Goal: Complete application form

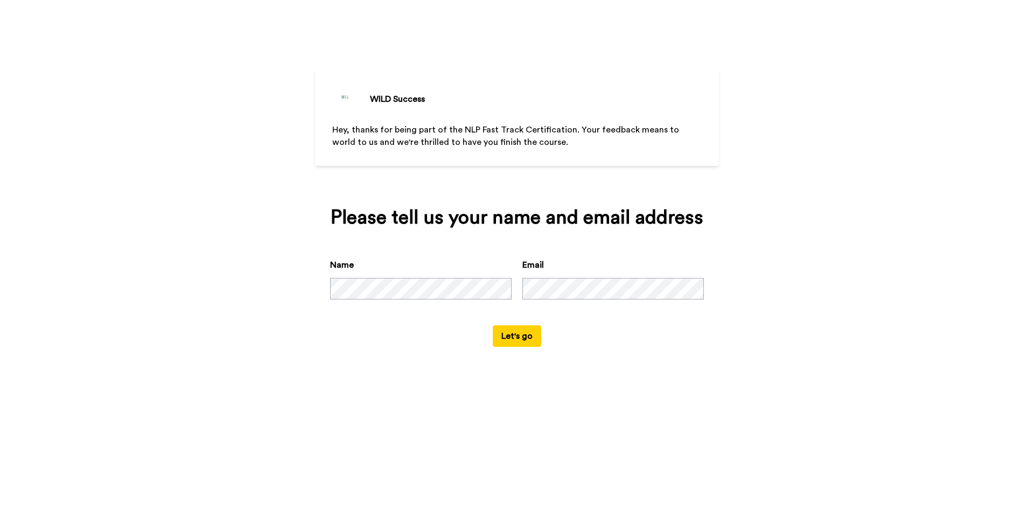
click at [518, 333] on button "Let's go" at bounding box center [517, 336] width 48 height 22
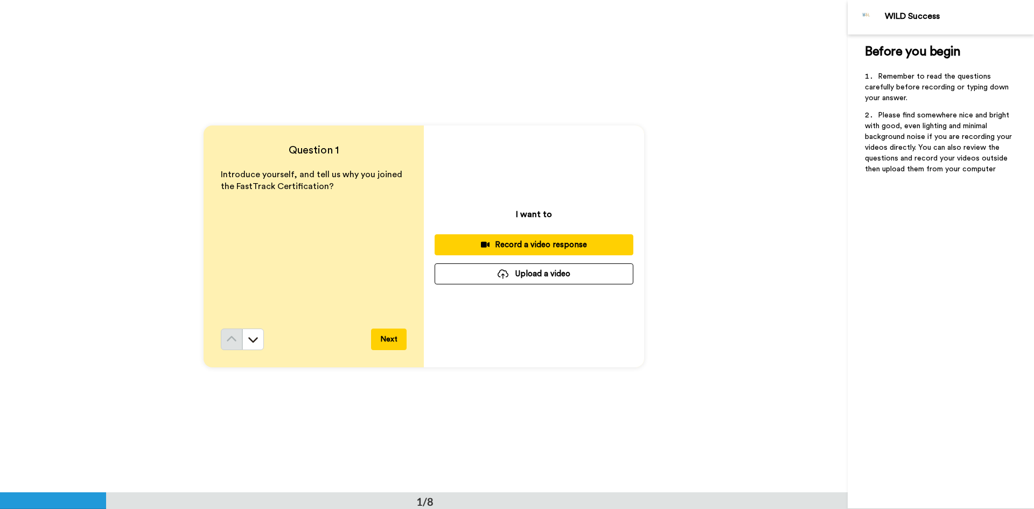
click at [543, 245] on div "Record a video response" at bounding box center [533, 244] width 181 height 11
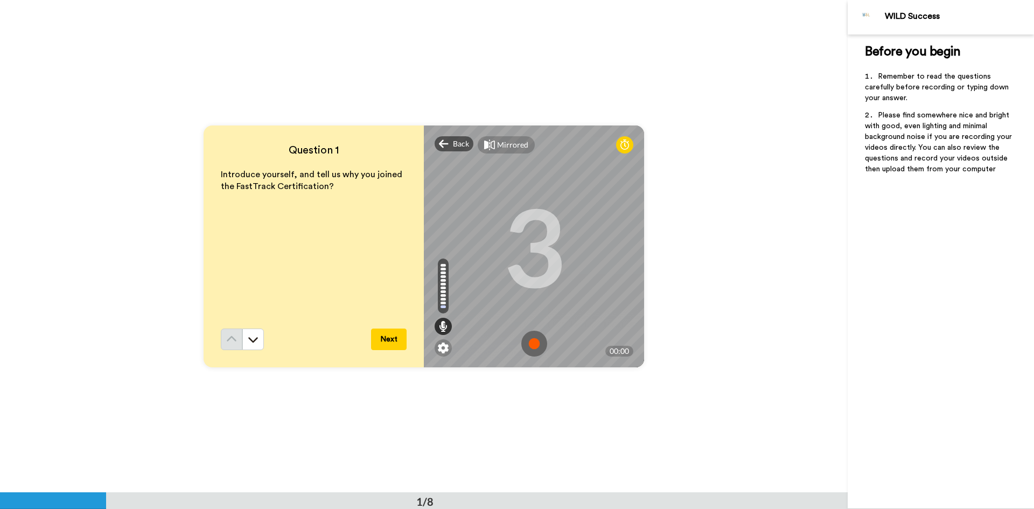
click at [535, 345] on img at bounding box center [534, 344] width 26 height 26
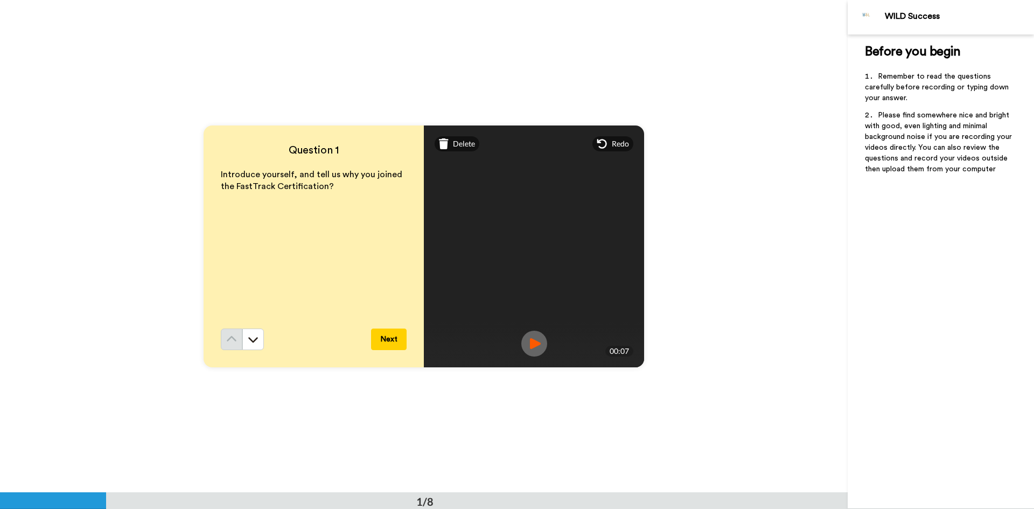
click at [528, 342] on img at bounding box center [534, 344] width 26 height 26
click at [391, 339] on button "Next" at bounding box center [389, 339] width 36 height 22
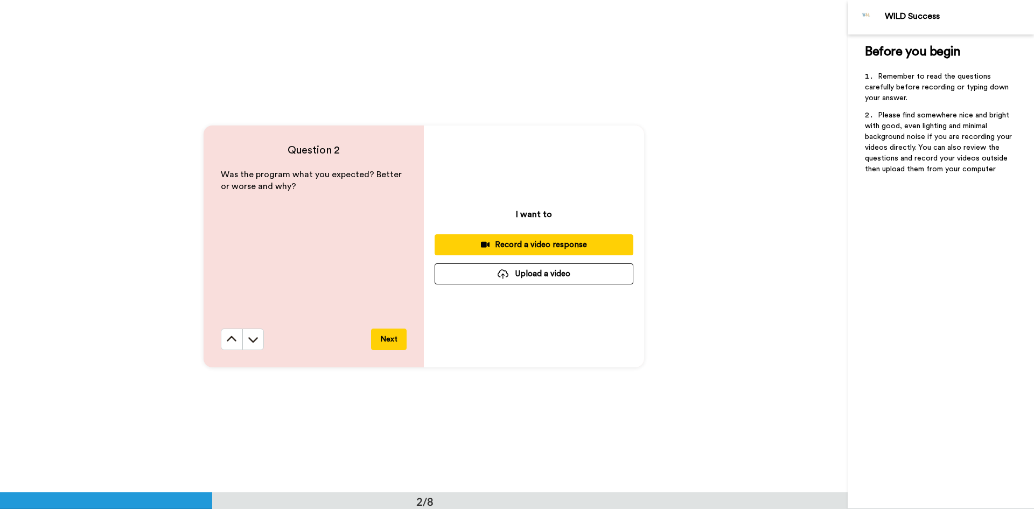
scroll to position [493, 0]
click at [553, 244] on div "Record a video response" at bounding box center [533, 243] width 181 height 11
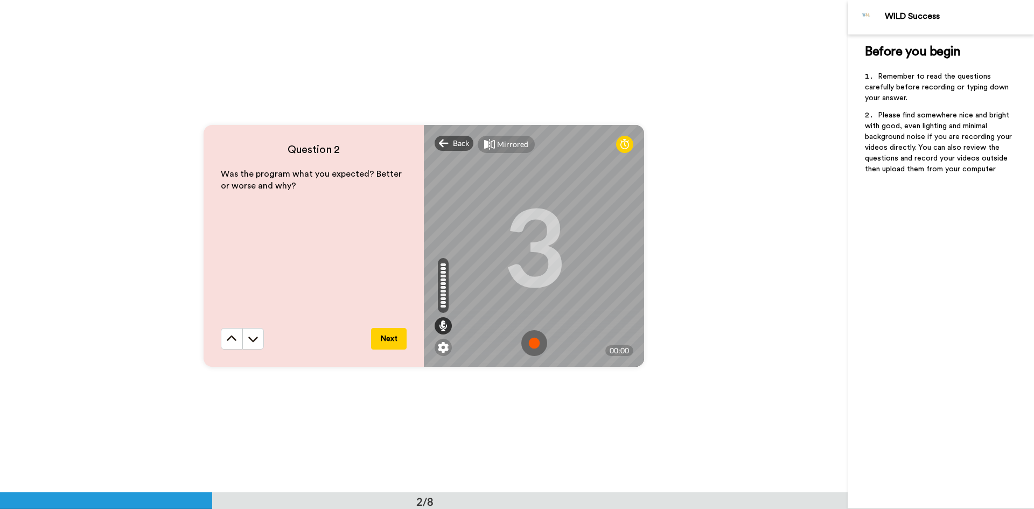
click at [528, 345] on img at bounding box center [534, 343] width 26 height 26
click at [530, 341] on img at bounding box center [534, 343] width 26 height 26
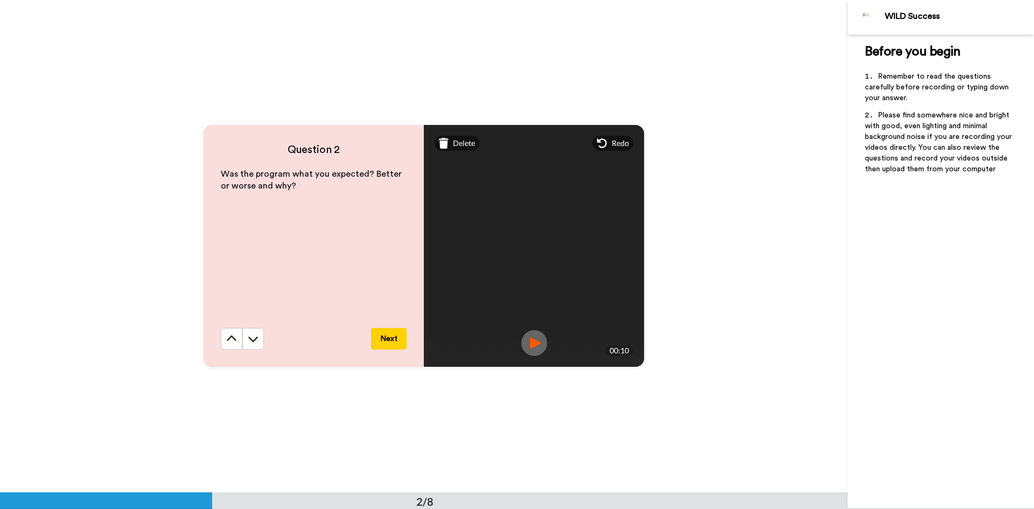
click at [540, 342] on img at bounding box center [534, 343] width 26 height 26
click at [394, 338] on button "Next" at bounding box center [389, 339] width 36 height 22
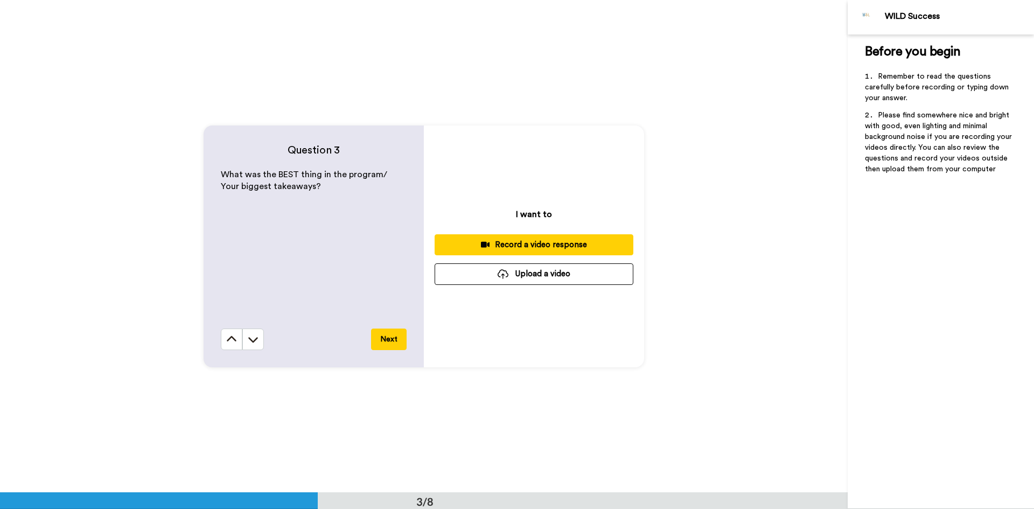
scroll to position [985, 0]
click at [536, 245] on div "Record a video response" at bounding box center [533, 243] width 181 height 11
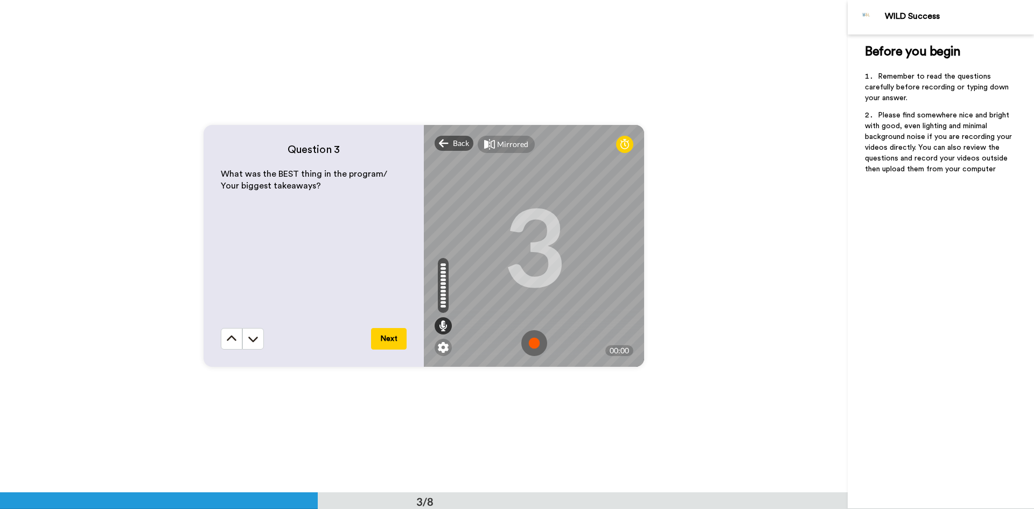
click at [531, 340] on img at bounding box center [534, 343] width 26 height 26
click at [528, 345] on img at bounding box center [534, 343] width 26 height 26
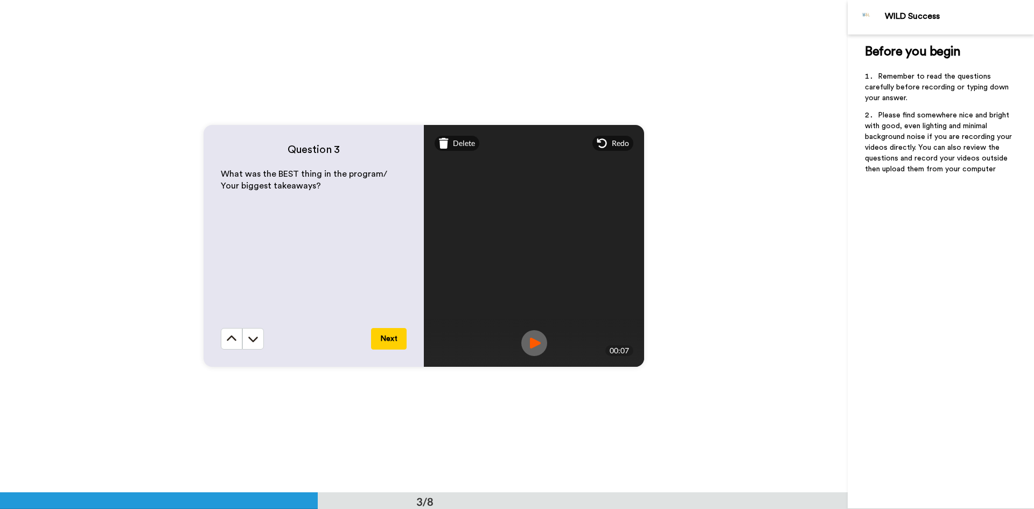
click at [537, 342] on img at bounding box center [534, 343] width 26 height 26
click at [393, 342] on button "Next" at bounding box center [389, 339] width 36 height 22
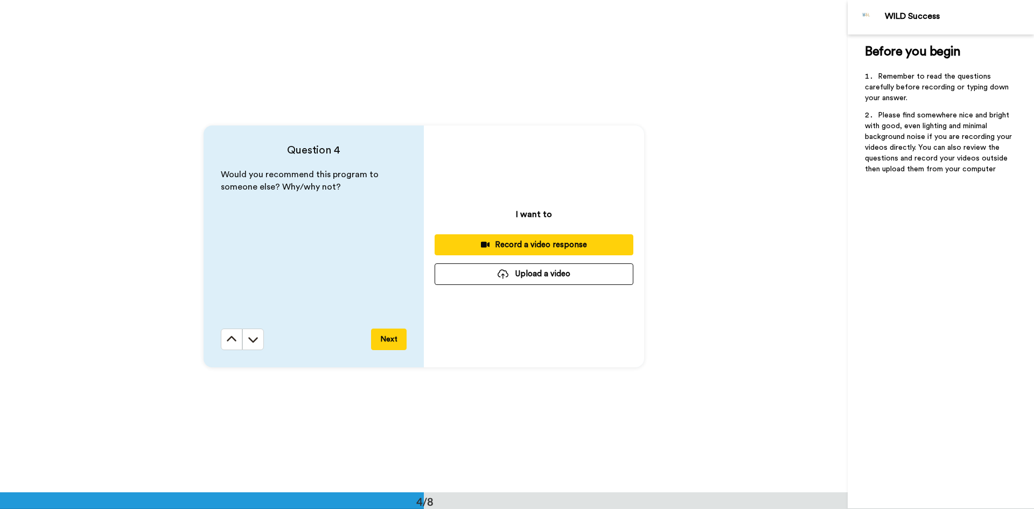
scroll to position [1477, 0]
click at [551, 243] on div "Record a video response" at bounding box center [533, 243] width 181 height 11
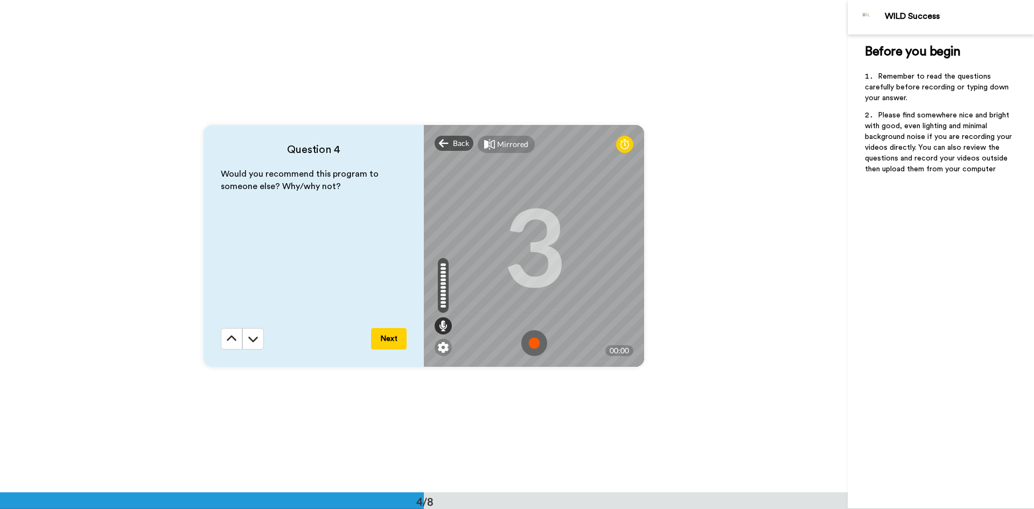
click at [531, 342] on img at bounding box center [534, 343] width 26 height 26
click at [531, 343] on img at bounding box center [534, 343] width 26 height 26
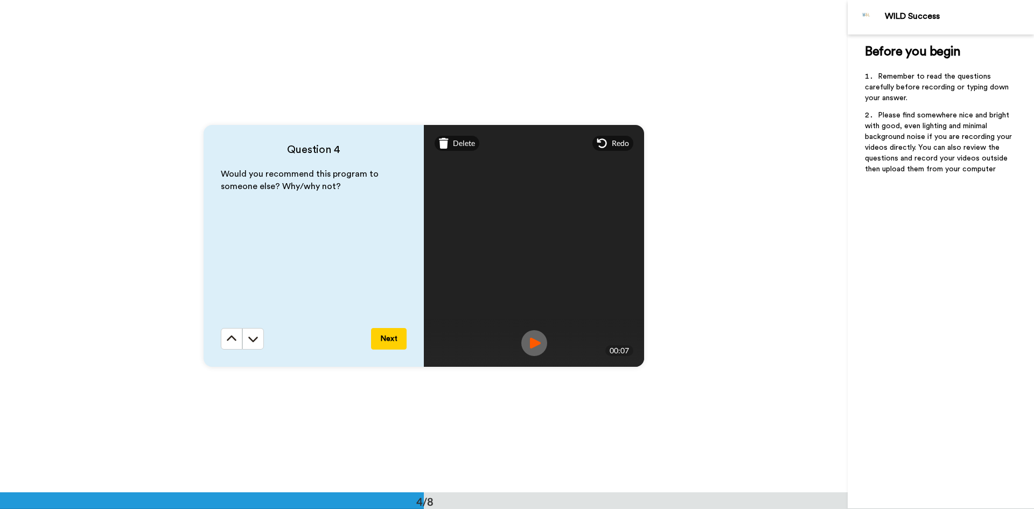
click at [539, 345] on img at bounding box center [534, 343] width 26 height 26
click at [389, 338] on button "Next" at bounding box center [389, 339] width 36 height 22
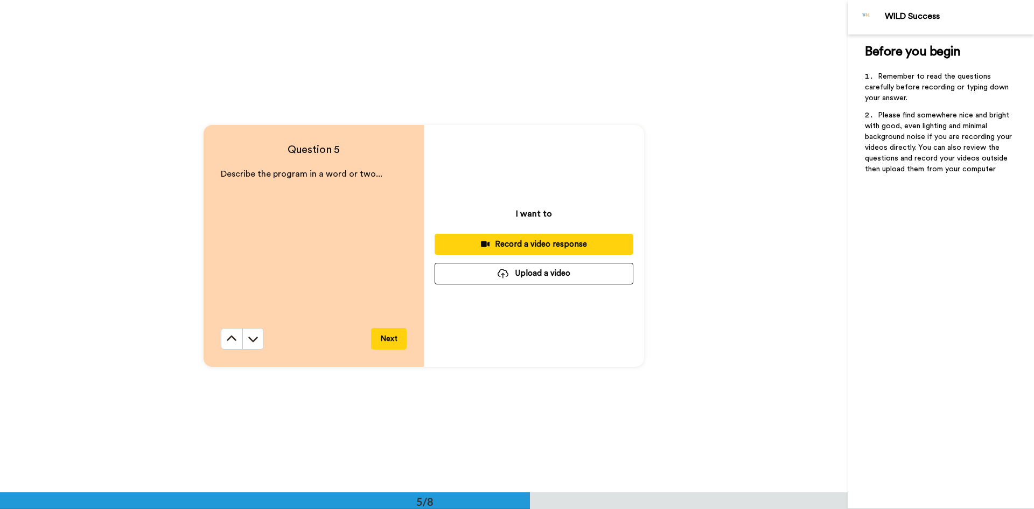
scroll to position [1969, 0]
click at [526, 241] on div "Record a video response" at bounding box center [533, 243] width 181 height 11
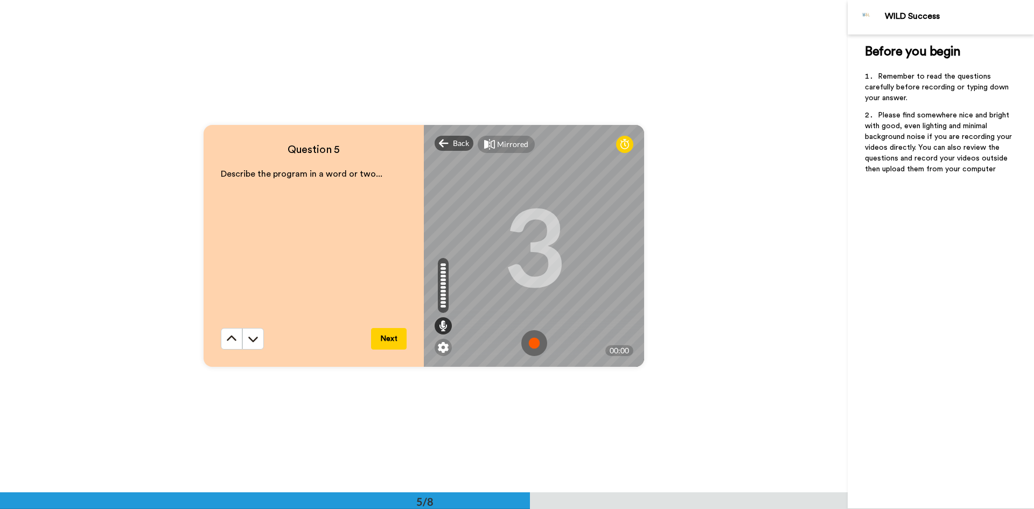
click at [530, 340] on img at bounding box center [534, 343] width 26 height 26
click at [530, 342] on img at bounding box center [534, 343] width 26 height 26
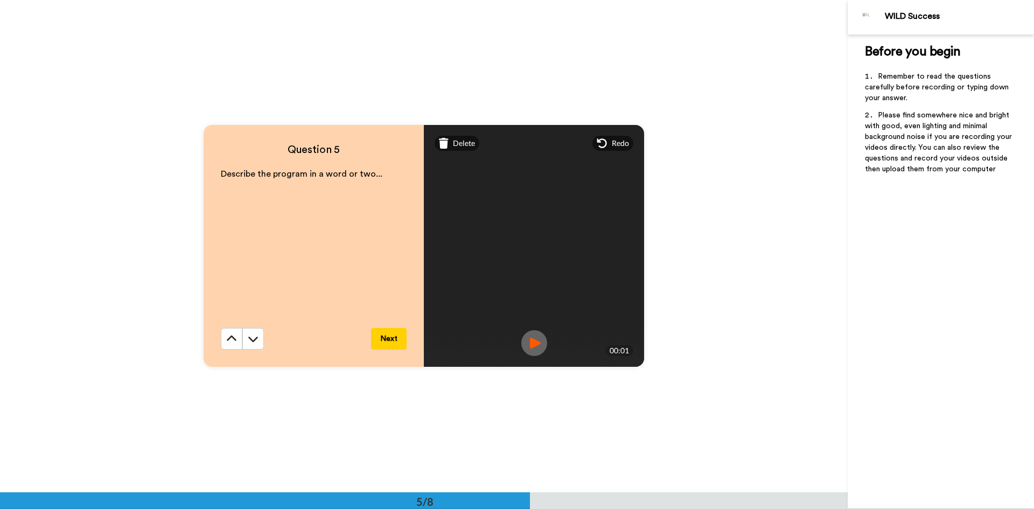
click at [527, 336] on img at bounding box center [534, 343] width 26 height 26
click at [393, 337] on button "Next" at bounding box center [389, 339] width 36 height 22
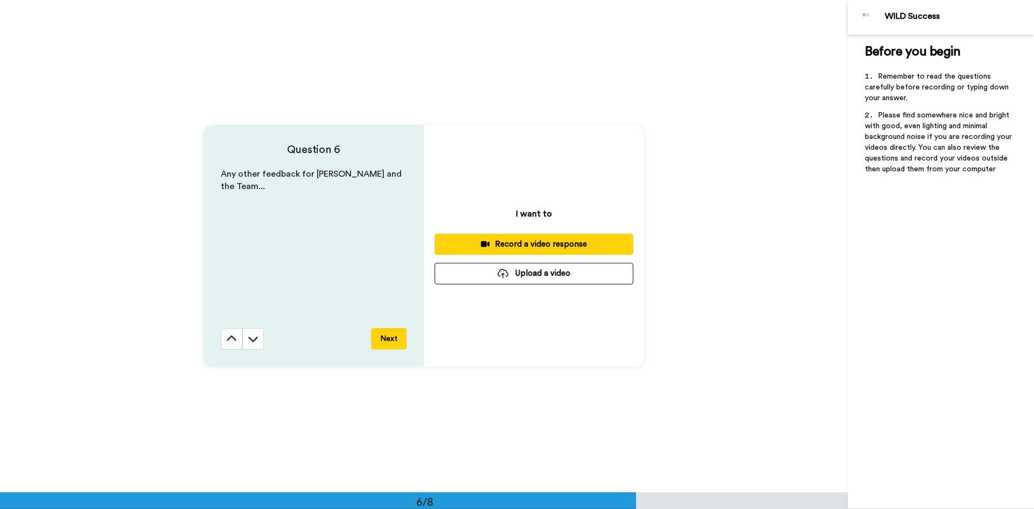
scroll to position [2461, 0]
click at [393, 337] on button "Next" at bounding box center [389, 339] width 36 height 22
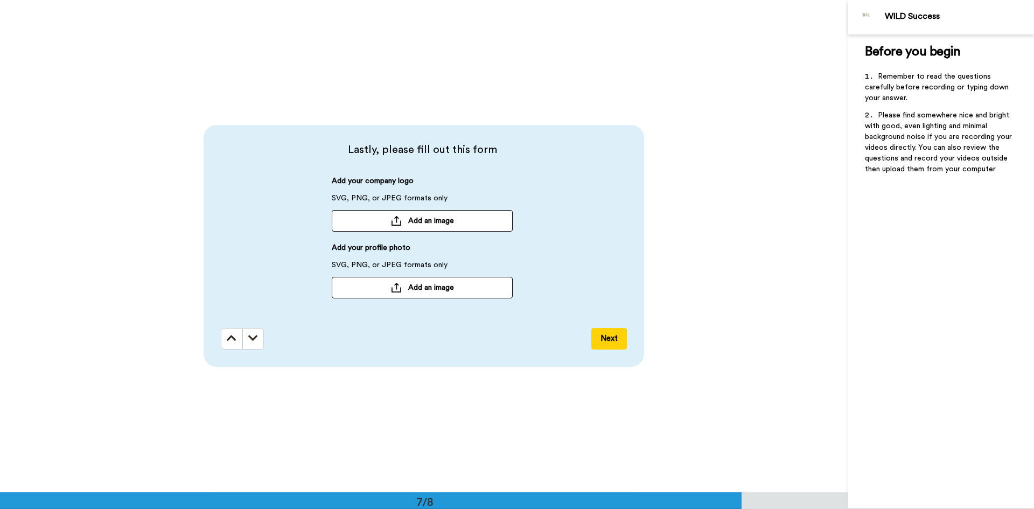
scroll to position [2953, 0]
click at [424, 290] on span "Add an image" at bounding box center [431, 287] width 46 height 11
click at [359, 286] on span "AB preferred photo.jpg" at bounding box center [384, 288] width 96 height 8
click at [351, 288] on span "AB preferred photo.jpg" at bounding box center [384, 288] width 96 height 8
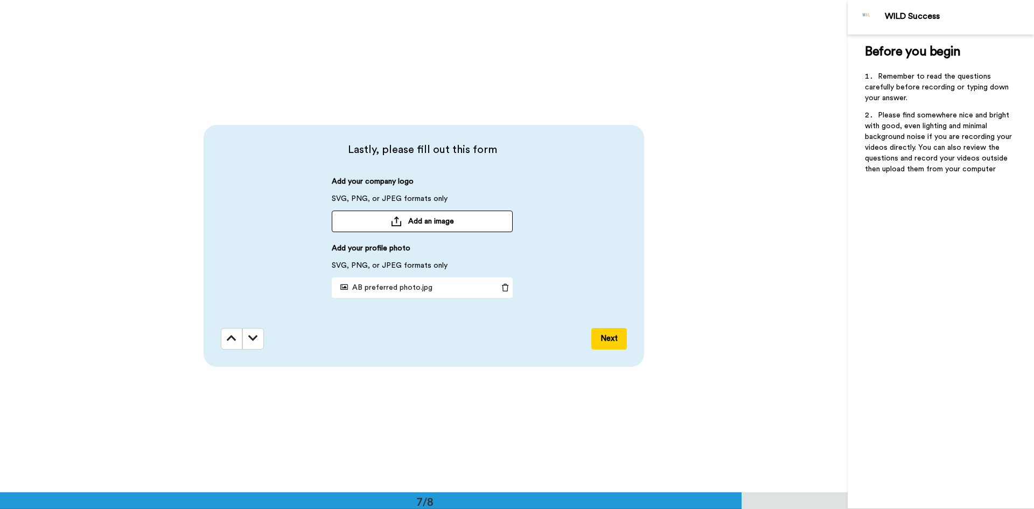
click at [343, 289] on icon at bounding box center [344, 287] width 8 height 8
click at [601, 340] on button "Next" at bounding box center [609, 339] width 36 height 22
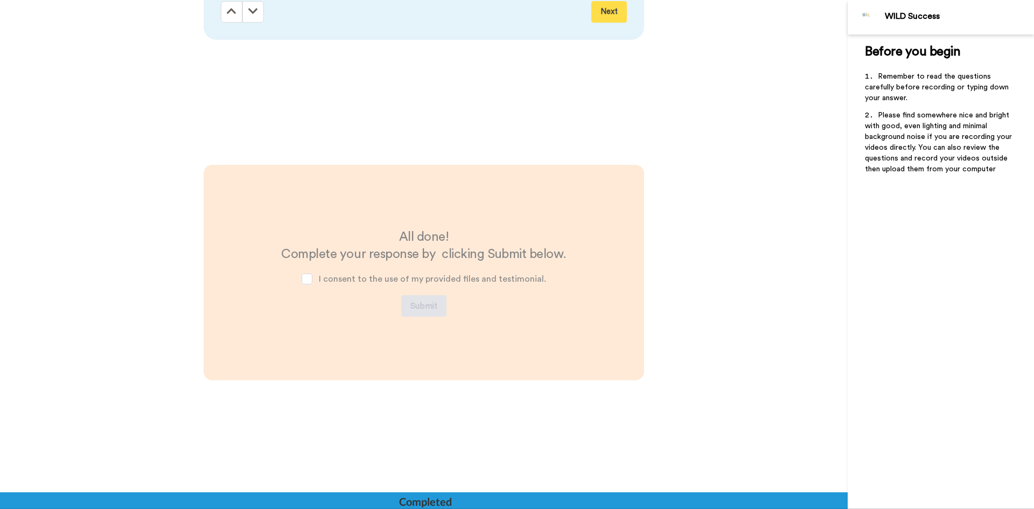
scroll to position [3306, 0]
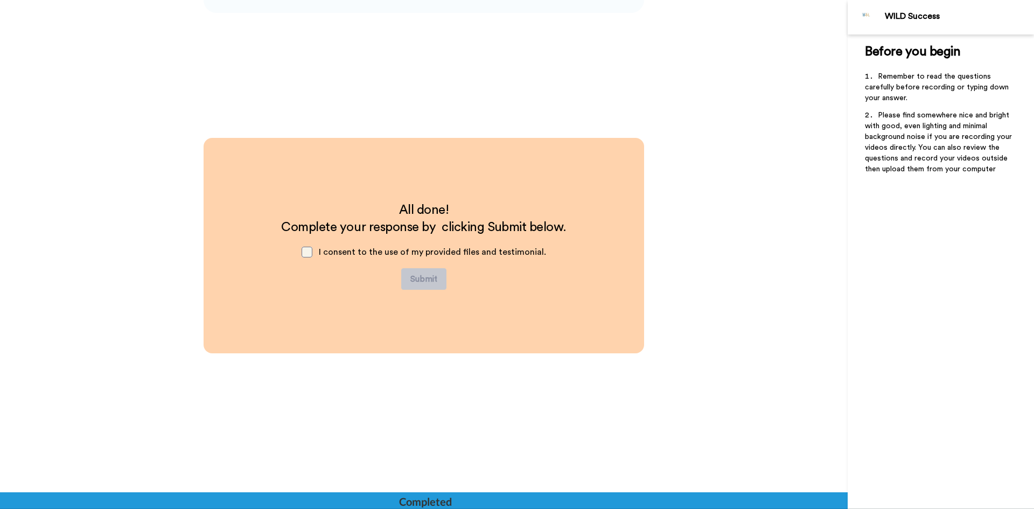
click at [310, 252] on span at bounding box center [306, 252] width 11 height 11
click at [417, 280] on button "Submit" at bounding box center [423, 279] width 45 height 22
